Goal: Task Accomplishment & Management: Use online tool/utility

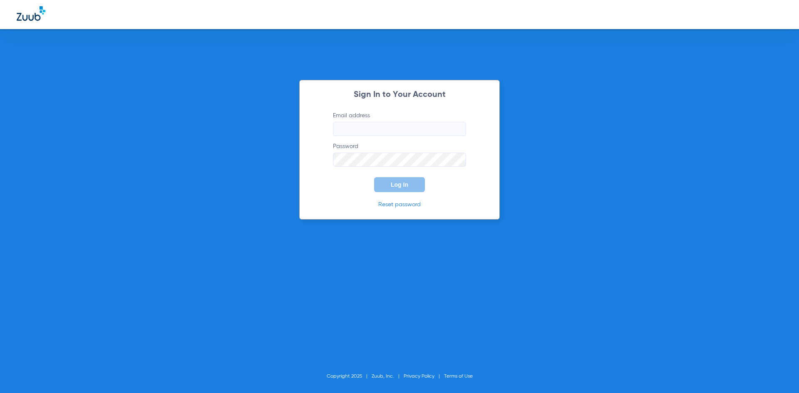
type input "[EMAIL_ADDRESS][DOMAIN_NAME]"
click at [398, 178] on button "Log In" at bounding box center [399, 184] width 51 height 15
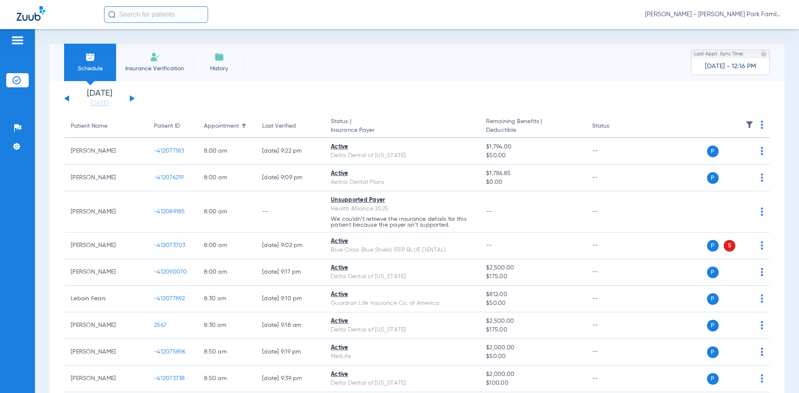
click at [147, 66] on span "Insurance Verification" at bounding box center [154, 69] width 65 height 8
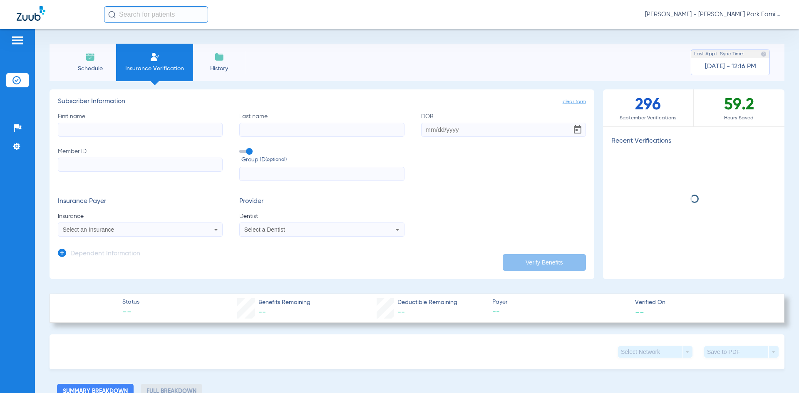
click at [85, 132] on input "First name" at bounding box center [140, 130] width 165 height 14
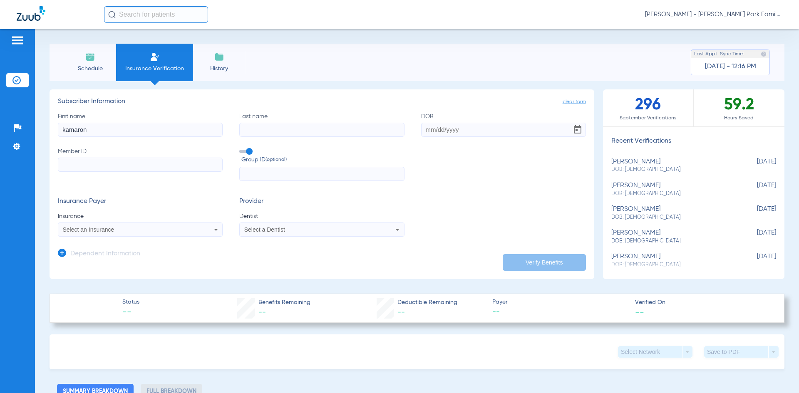
type input "kamaron"
type input "[PERSON_NAME]"
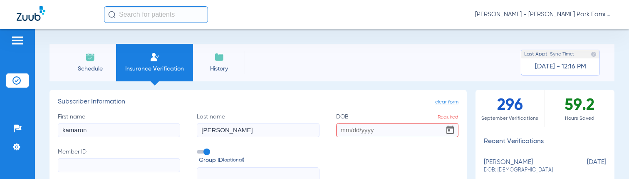
click at [376, 130] on input "DOB Required" at bounding box center [397, 130] width 122 height 14
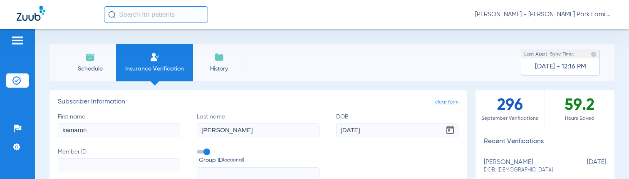
type input "[DATE]"
click at [85, 161] on input "Member ID" at bounding box center [119, 165] width 122 height 14
paste input "6592247"
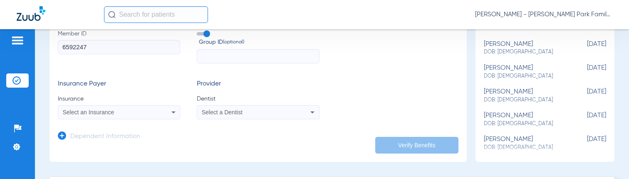
scroll to position [125, 0]
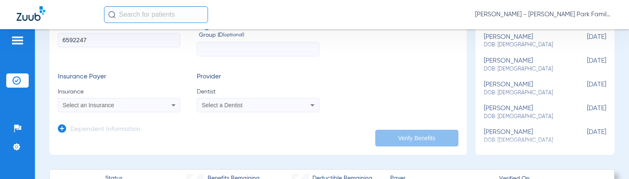
type input "6592247"
click at [154, 103] on div "Select an Insurance" at bounding box center [119, 105] width 122 height 10
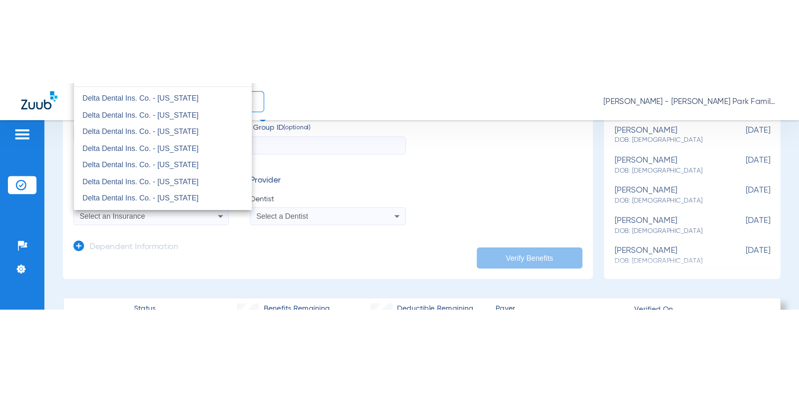
scroll to position [0, 0]
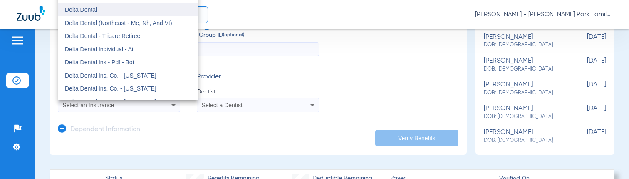
type input "delt"
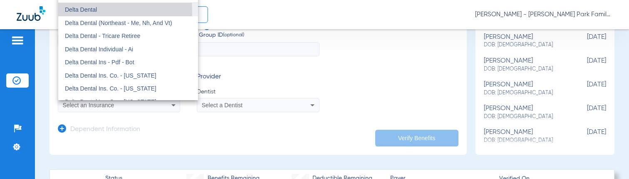
click at [95, 11] on span "Delta Dental" at bounding box center [81, 9] width 32 height 7
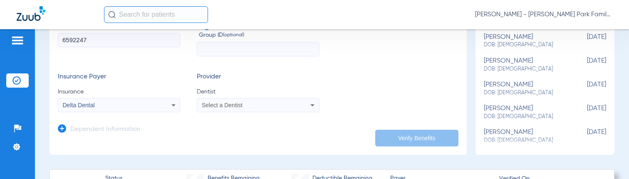
click at [208, 104] on span "Select a Dentist" at bounding box center [222, 105] width 41 height 7
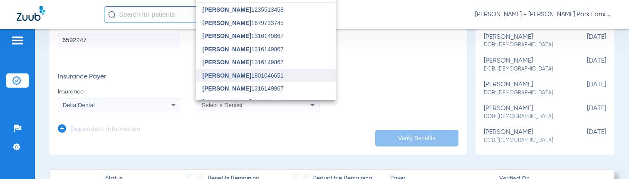
type input "c"
click at [239, 72] on span "[PERSON_NAME]" at bounding box center [227, 75] width 49 height 7
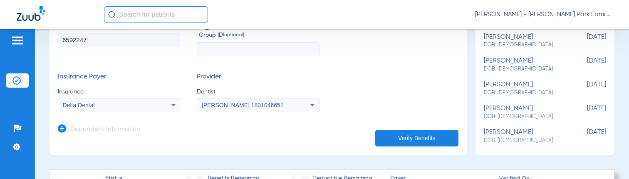
click at [393, 137] on button "Verify Benefits" at bounding box center [417, 137] width 83 height 17
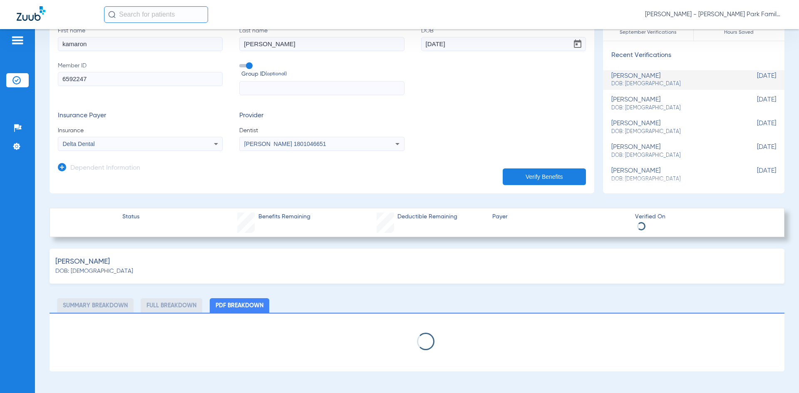
scroll to position [125, 0]
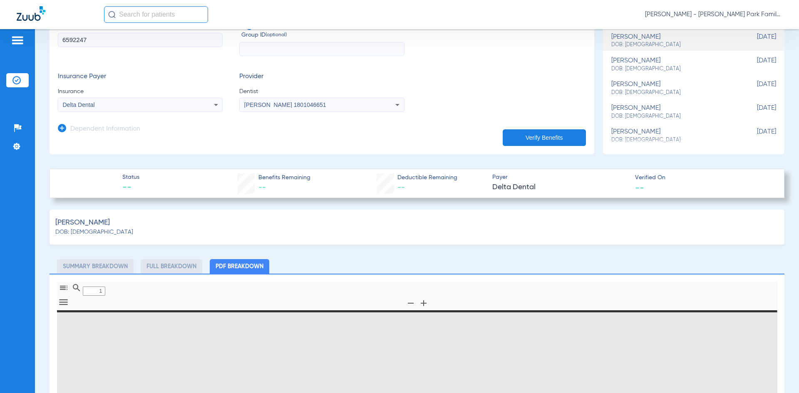
type input "0"
select select "page-width"
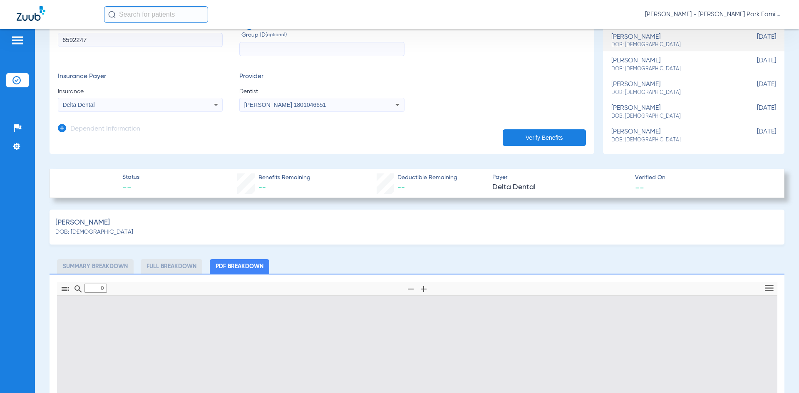
type input "1"
